Goal: Navigation & Orientation: Find specific page/section

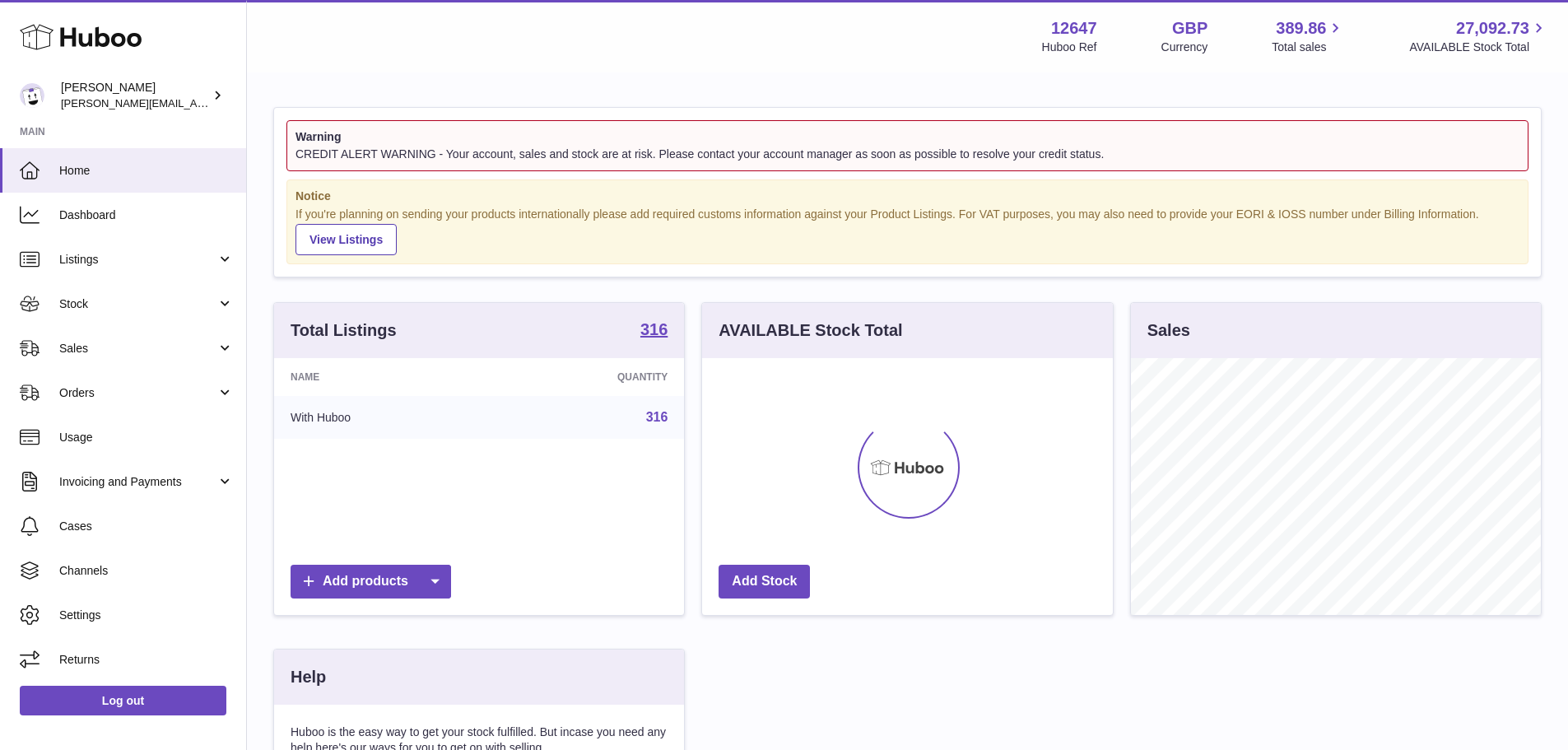
scroll to position [256, 415]
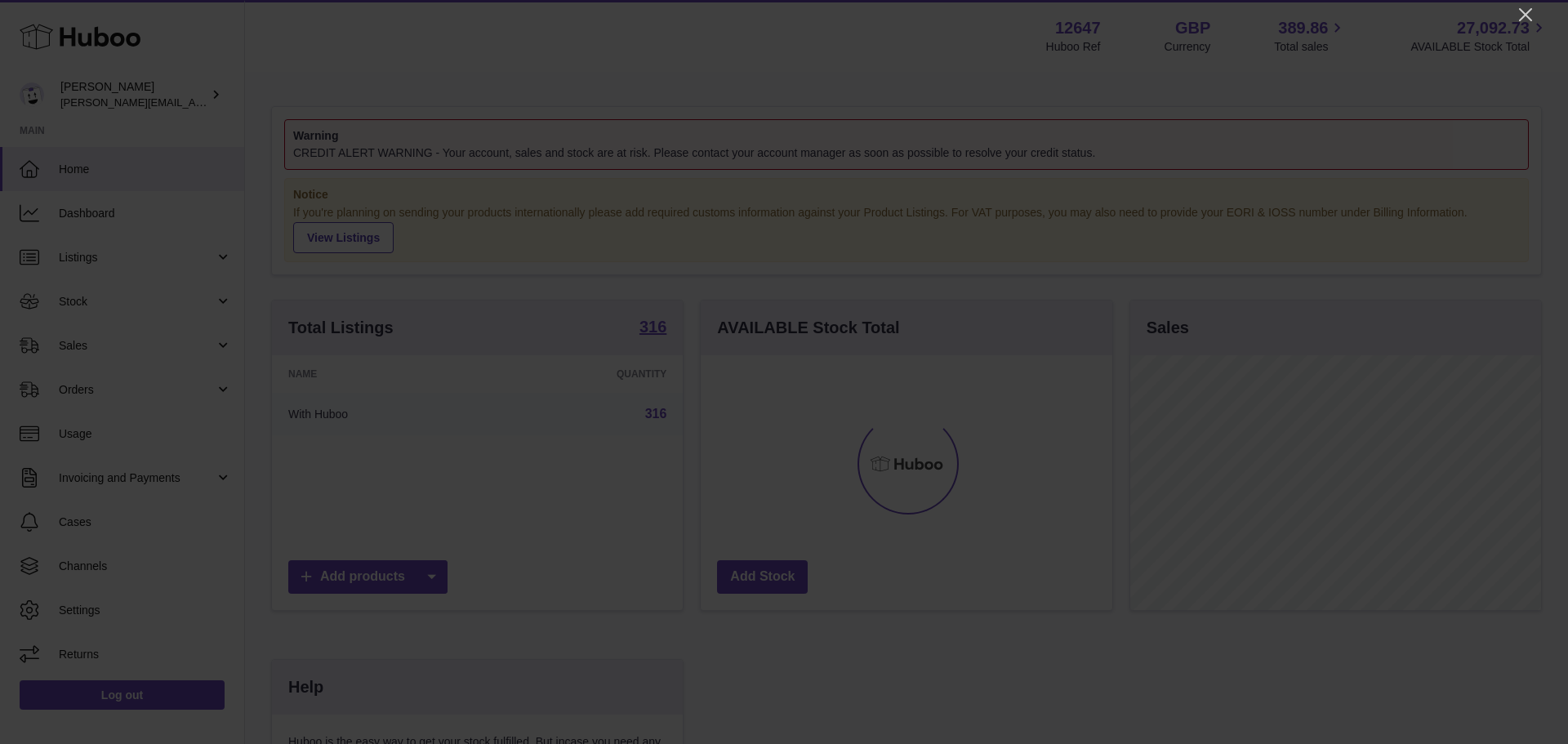
click at [1523, 13] on icon "Close" at bounding box center [1525, 14] width 19 height 19
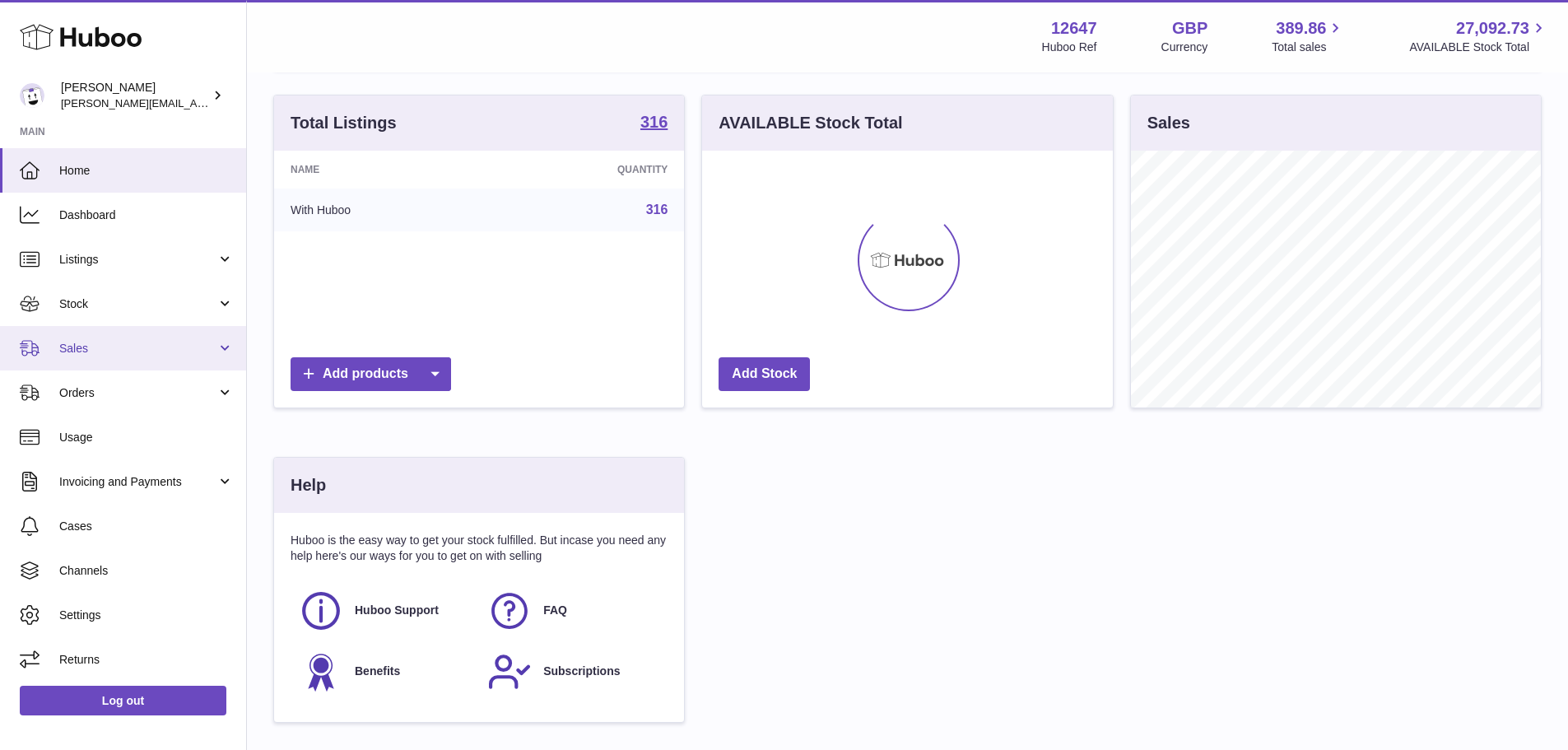
scroll to position [327, 0]
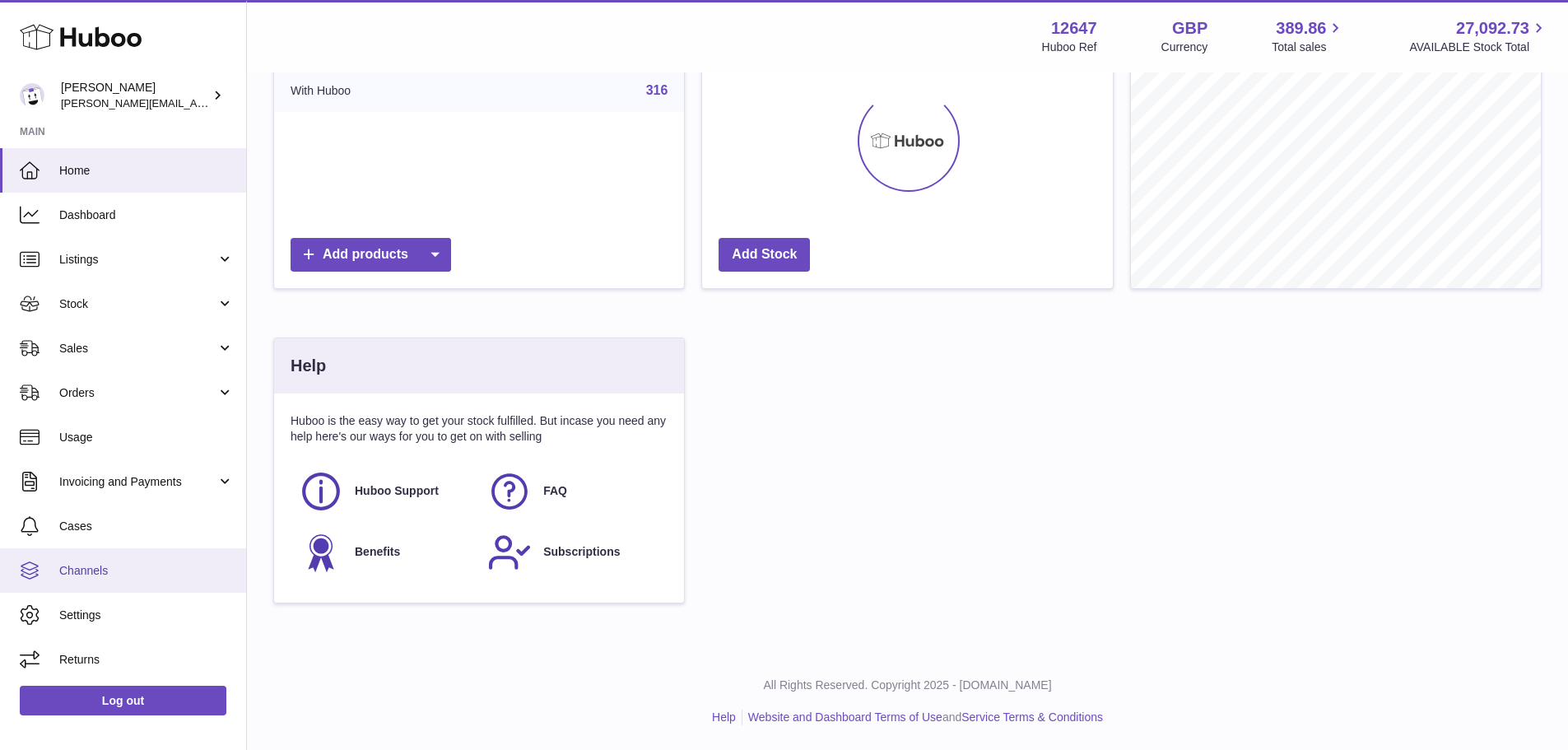
click at [146, 570] on span "Channels" at bounding box center [146, 570] width 174 height 16
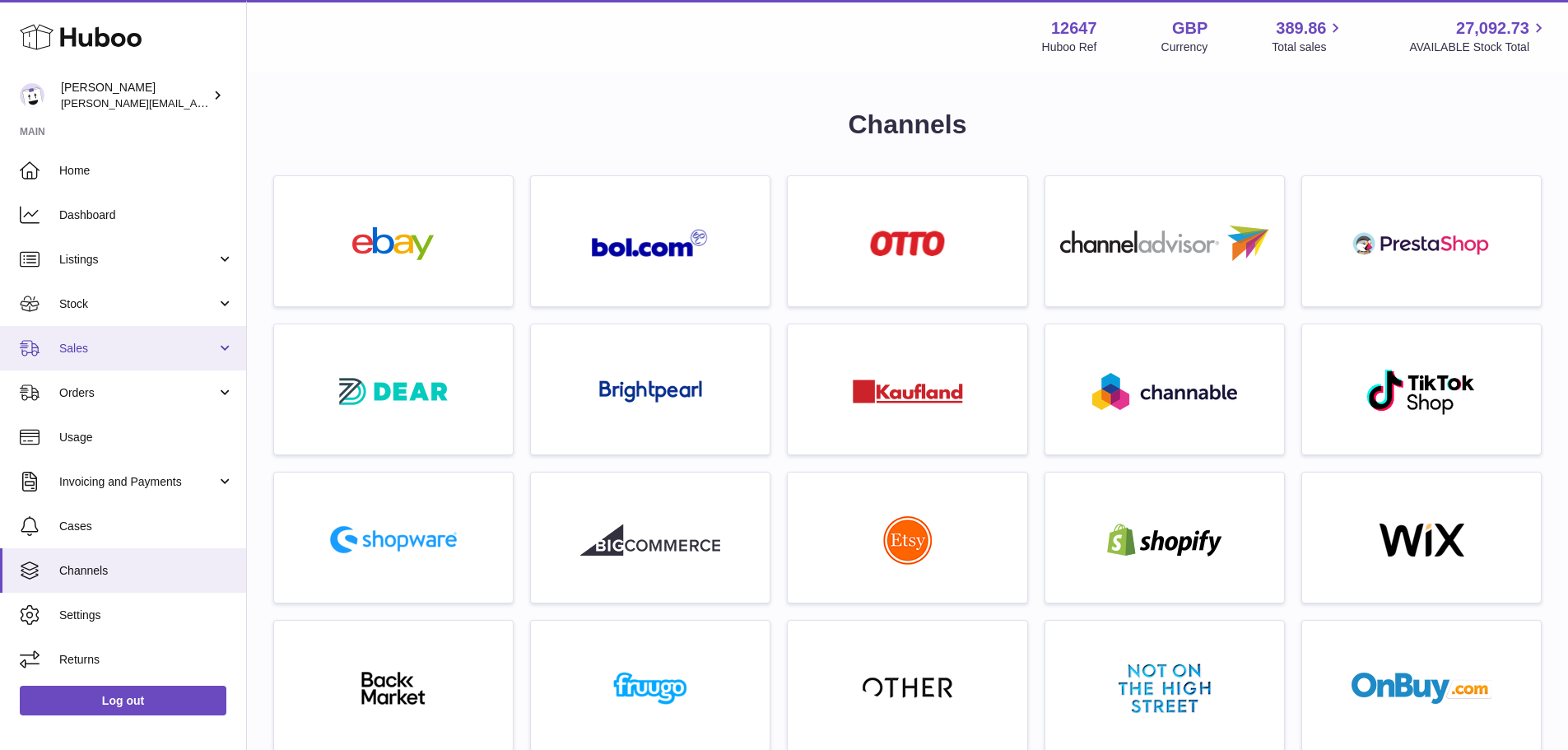
click at [144, 344] on span "Sales" at bounding box center [138, 348] width 157 height 16
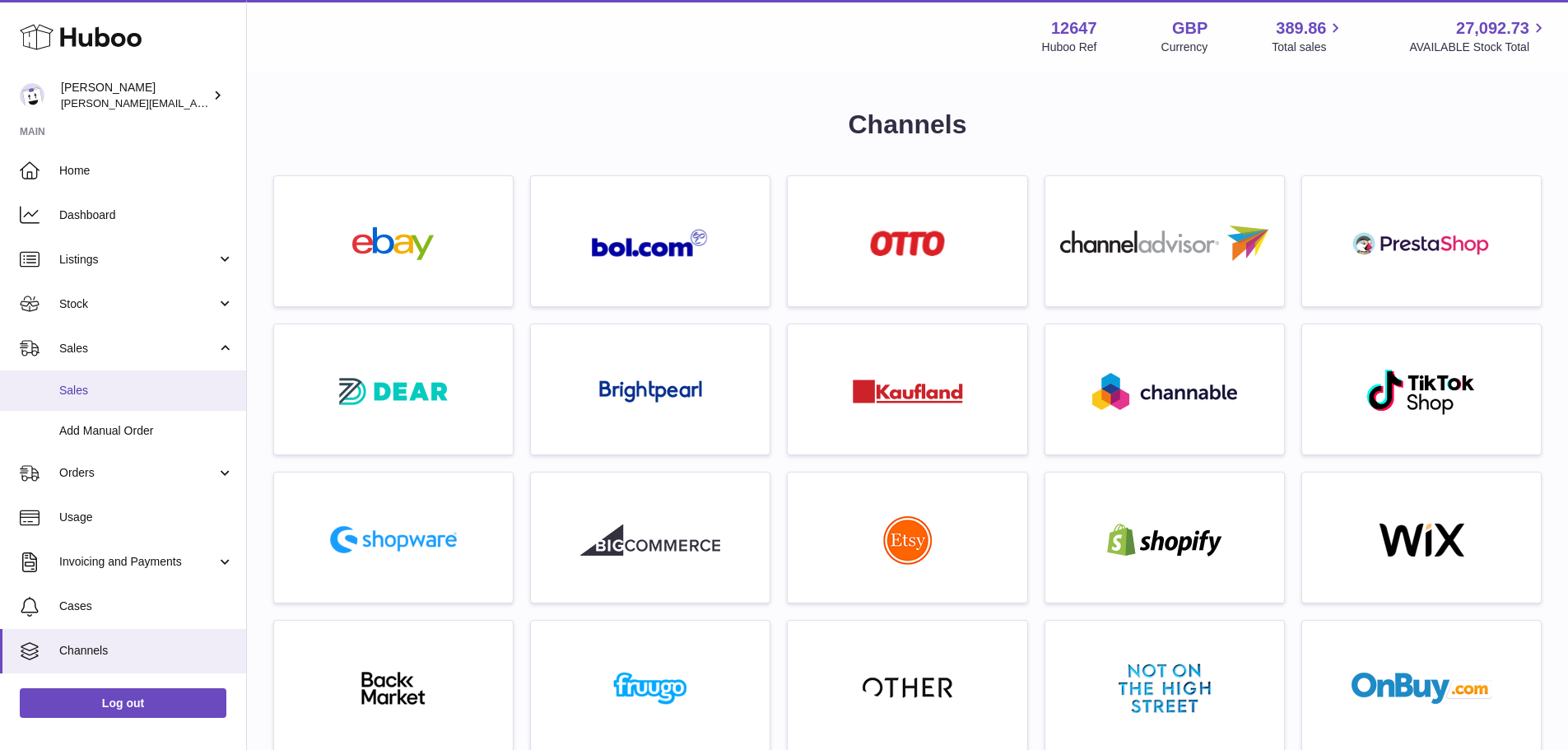
click at [162, 393] on span "Sales" at bounding box center [146, 390] width 174 height 16
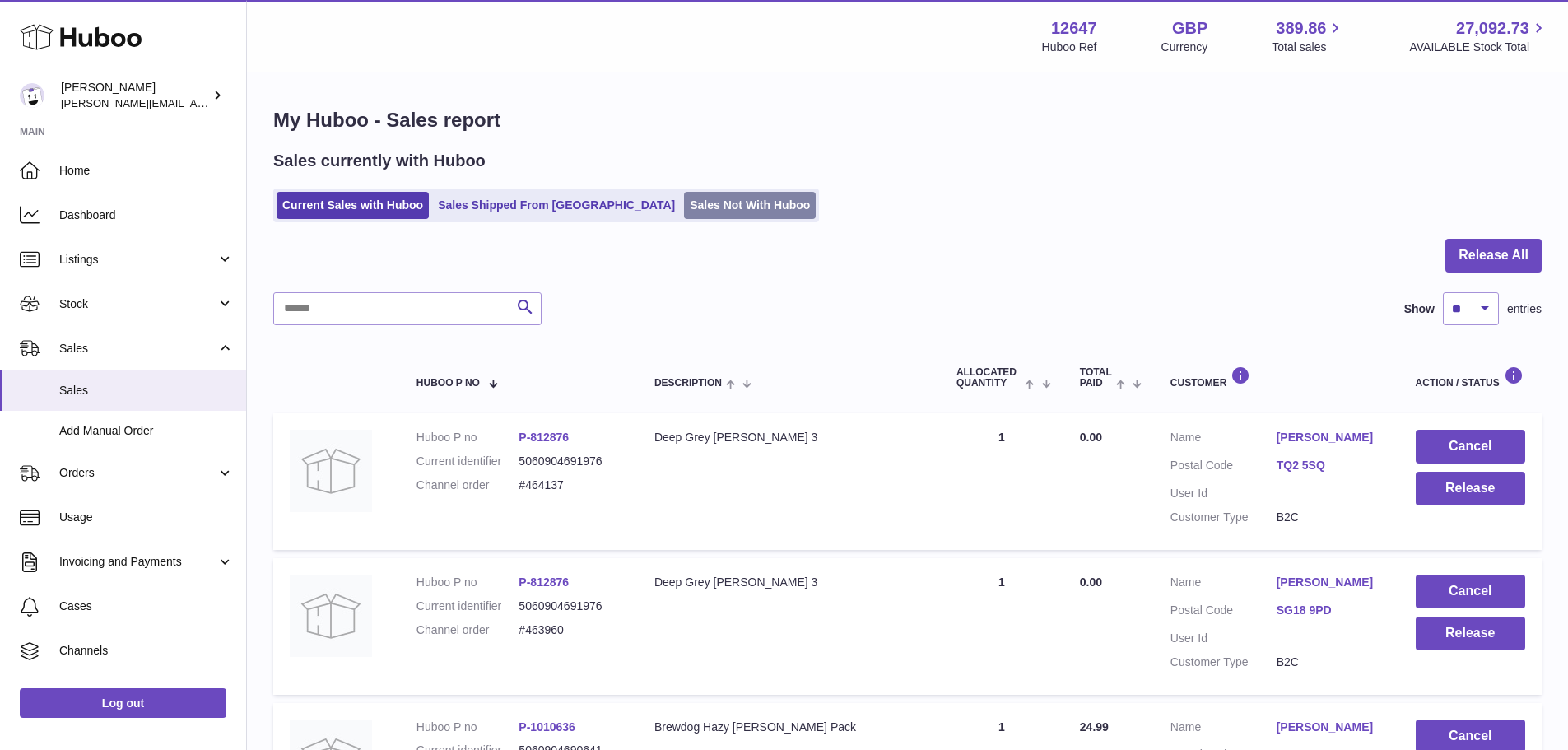
click at [684, 205] on link "Sales Not With Huboo" at bounding box center [750, 205] width 131 height 27
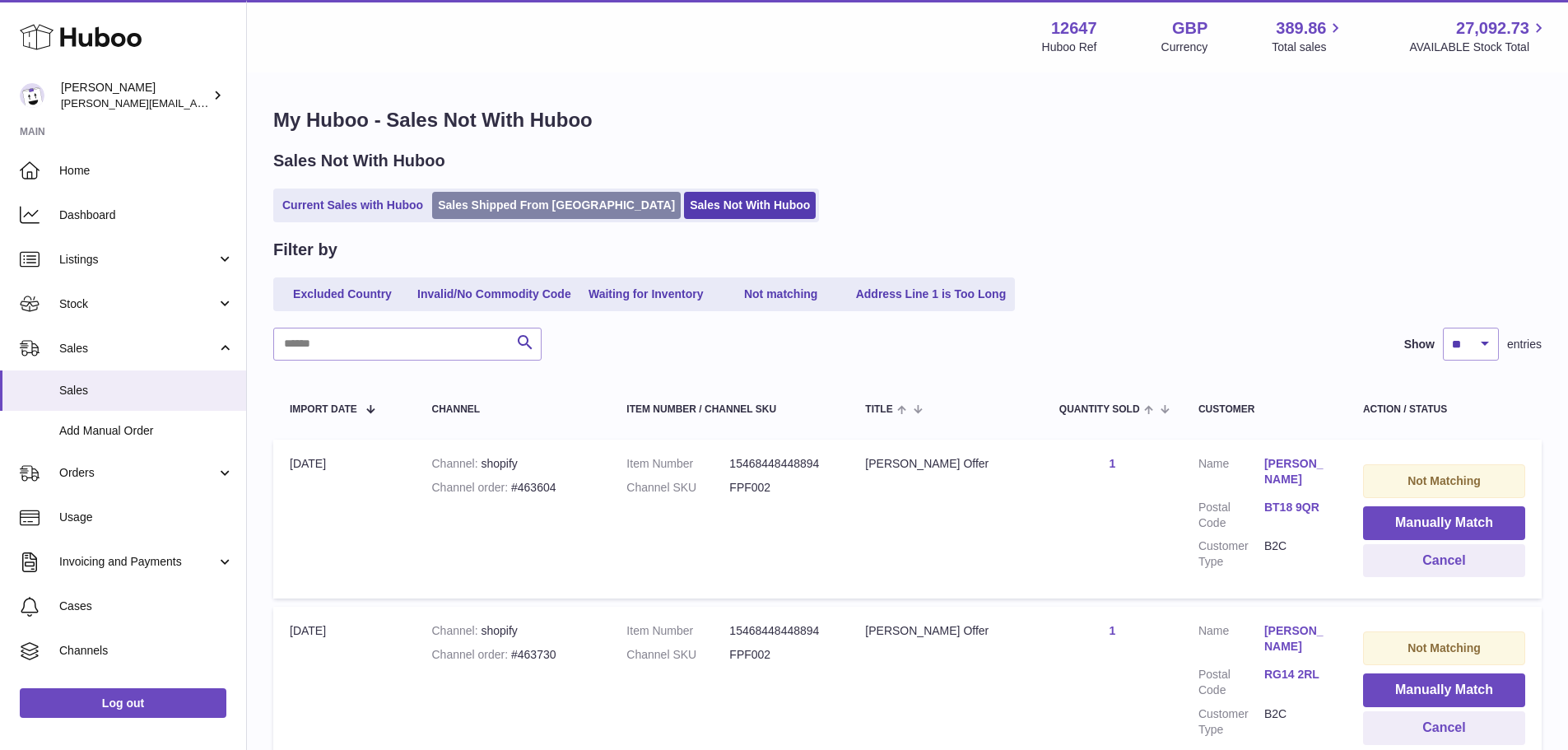
click at [503, 215] on link "Sales Shipped From Huboo" at bounding box center [556, 205] width 248 height 27
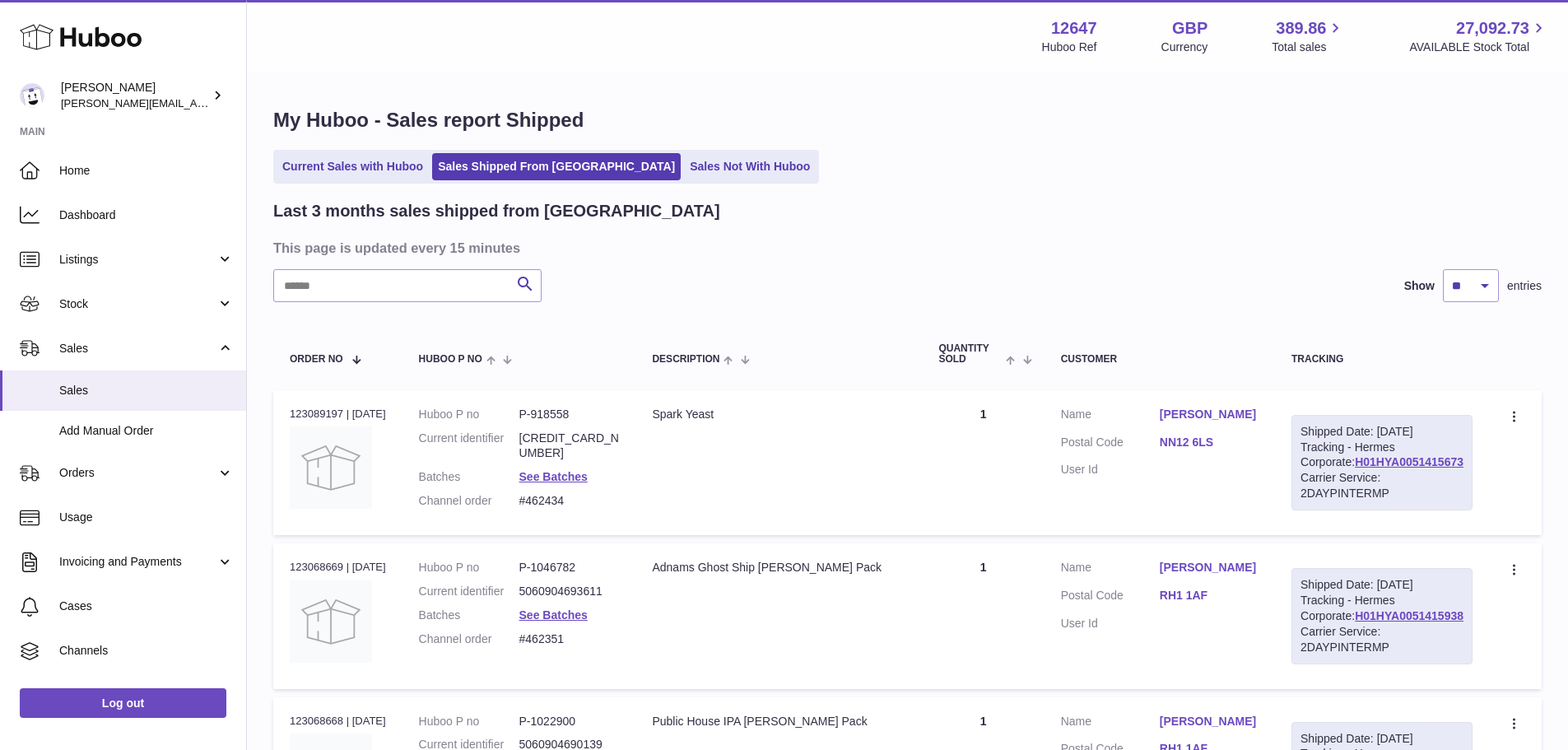
click at [359, 178] on link "Current Sales with Huboo" at bounding box center [353, 166] width 152 height 27
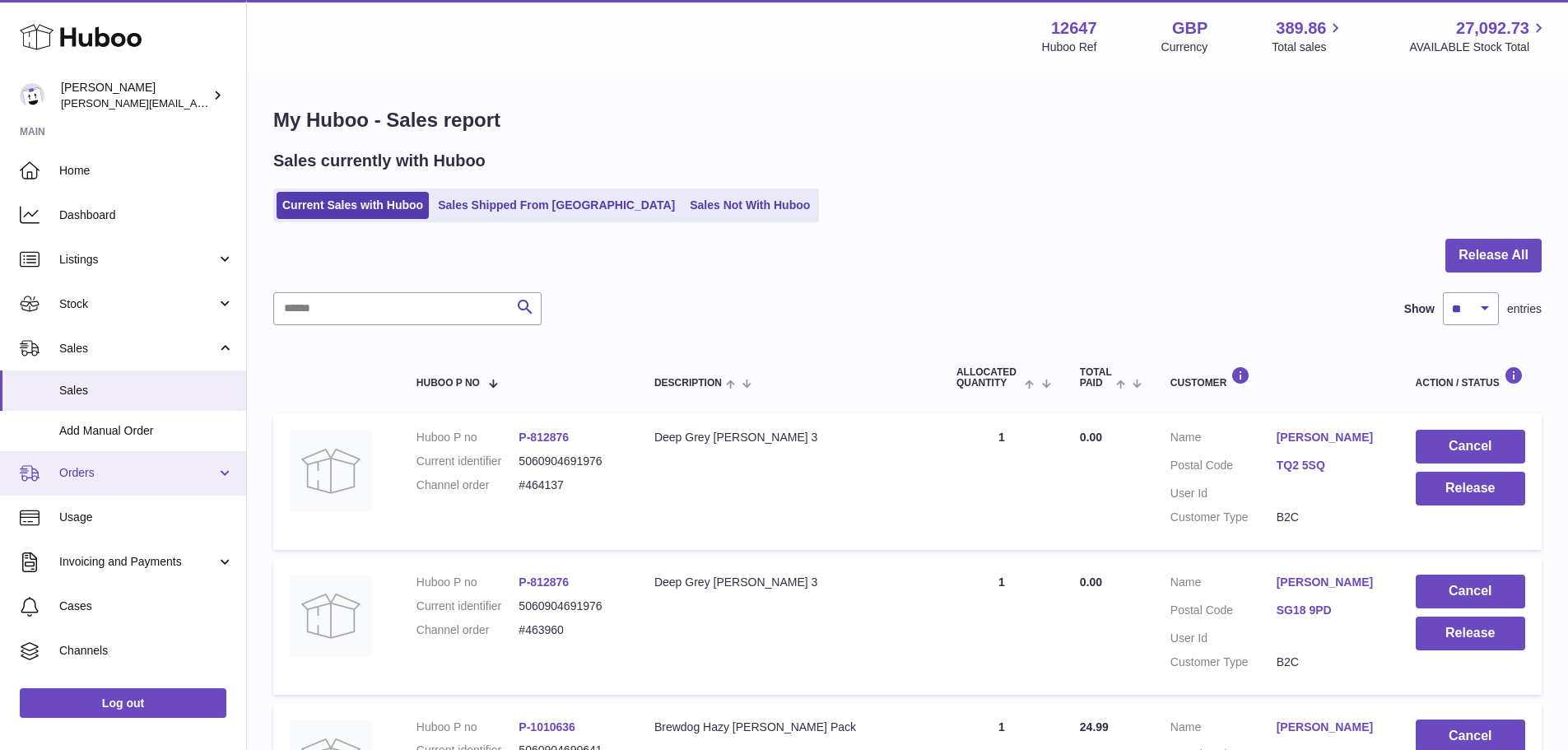
click at [127, 464] on link "Orders" at bounding box center [123, 473] width 246 height 44
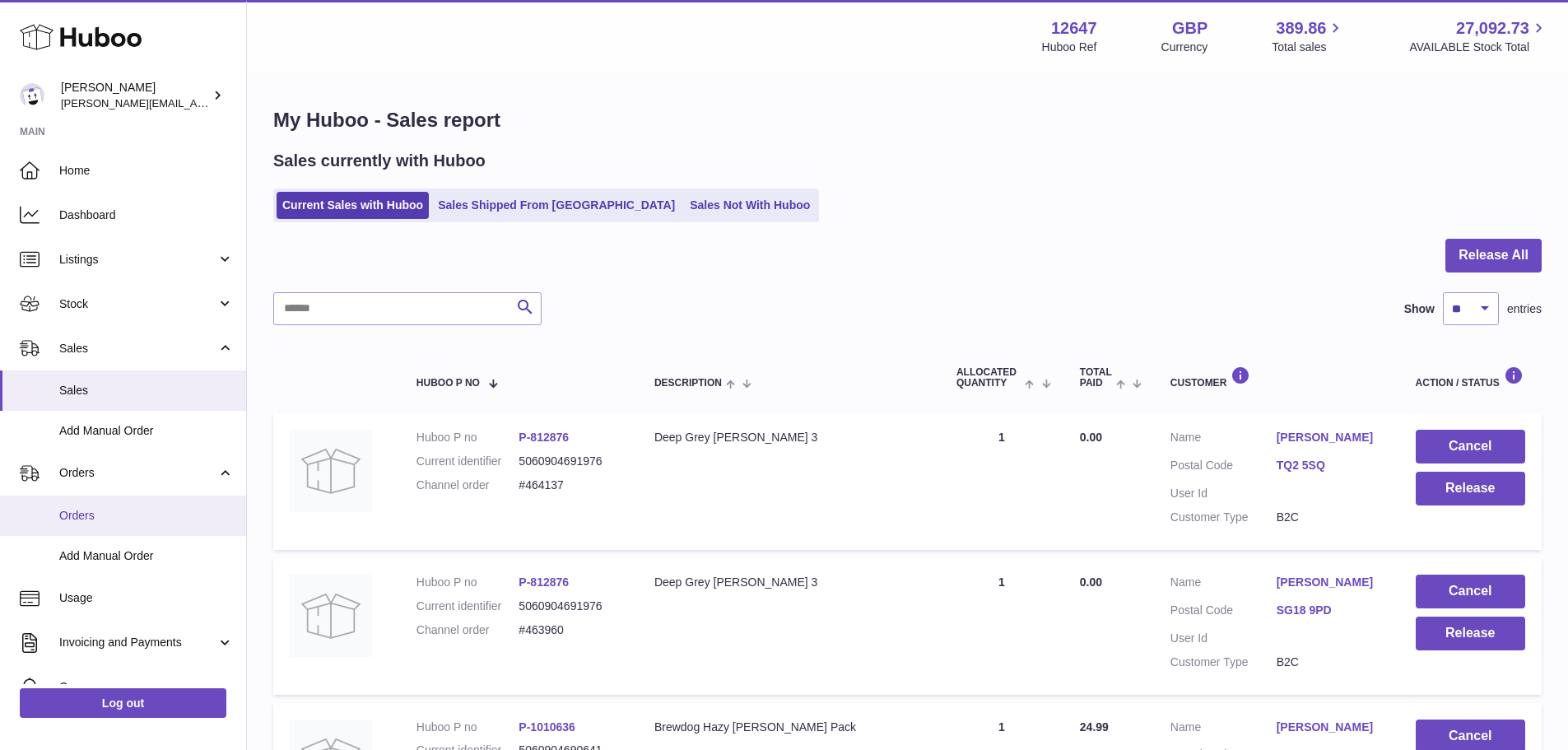
click at [135, 506] on link "Orders" at bounding box center [123, 516] width 246 height 41
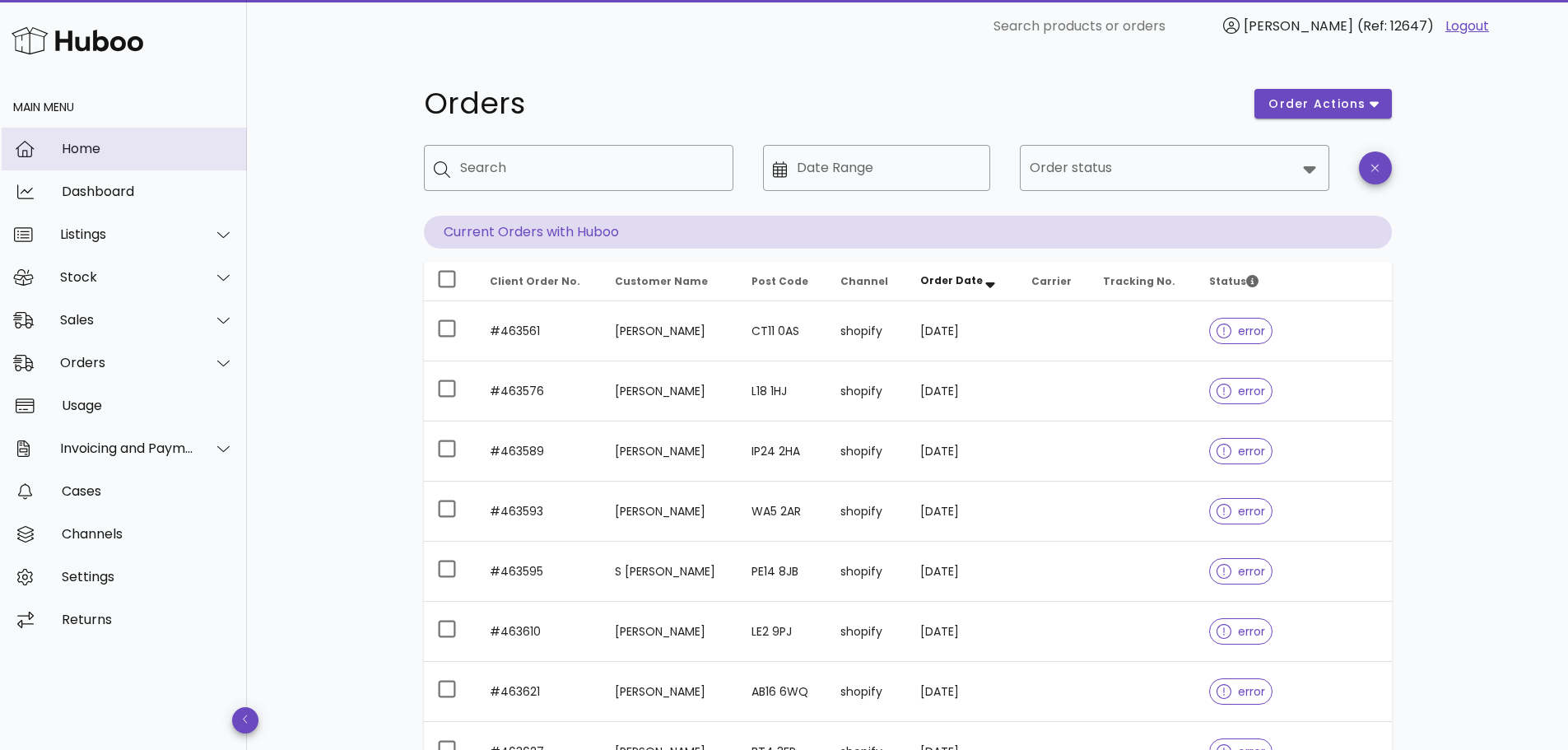
click at [164, 146] on div "Home" at bounding box center [148, 148] width 172 height 16
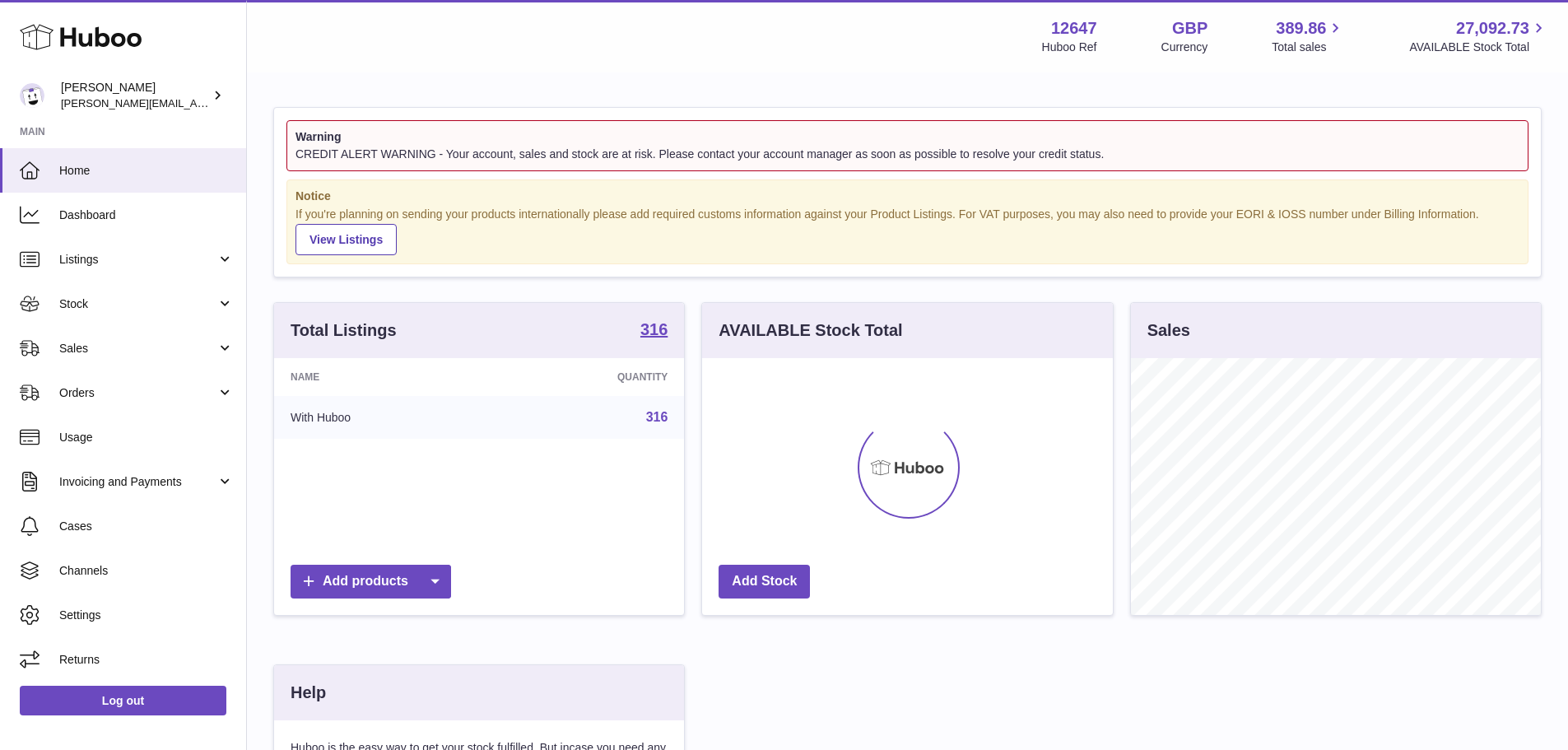
scroll to position [256, 411]
